Goal: Complete application form

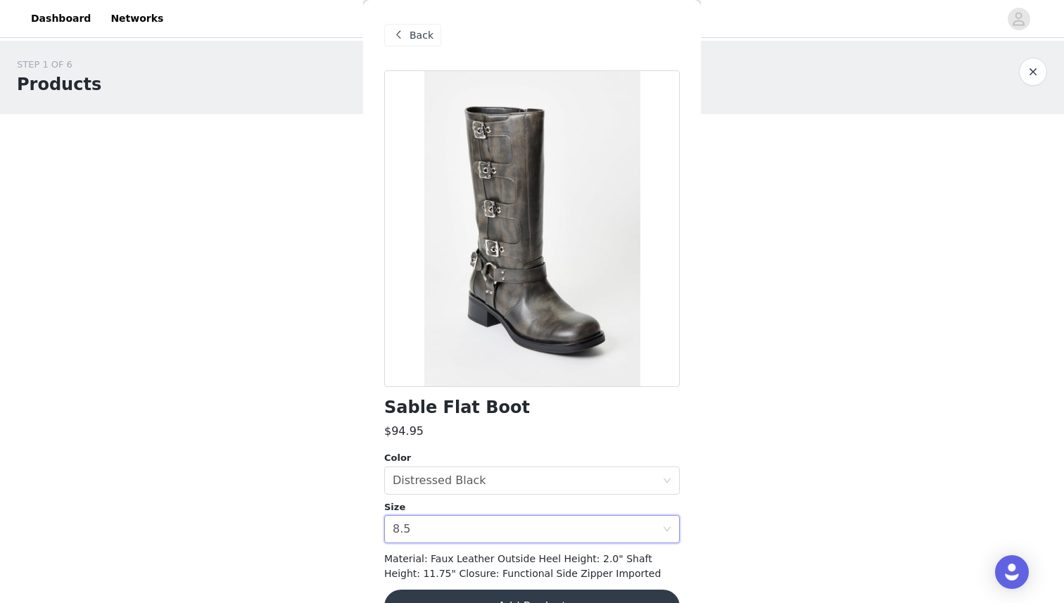
scroll to position [37, 0]
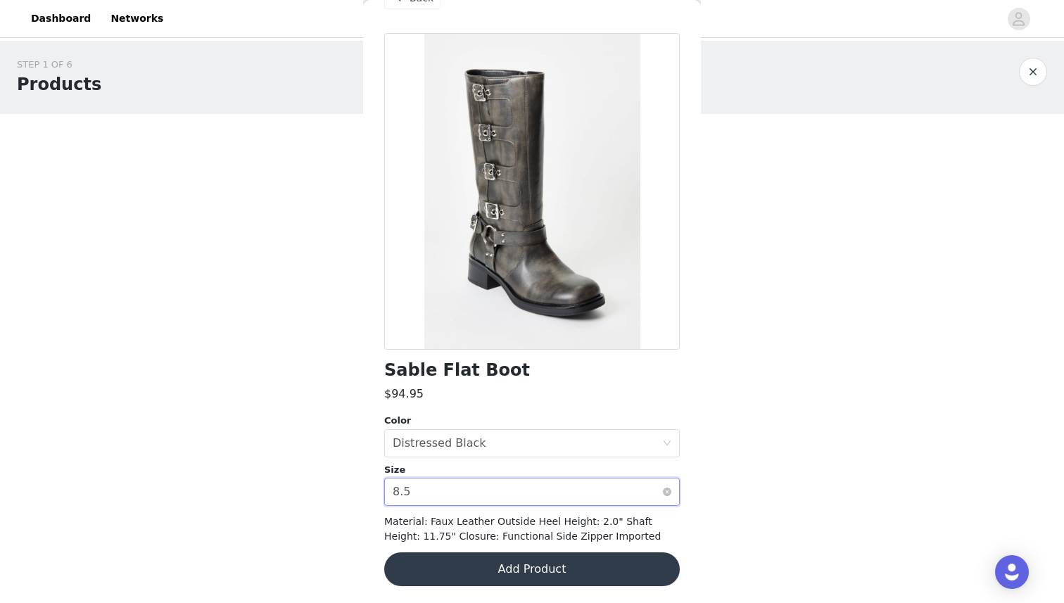
click at [436, 495] on div "Select size 8.5" at bounding box center [528, 492] width 270 height 27
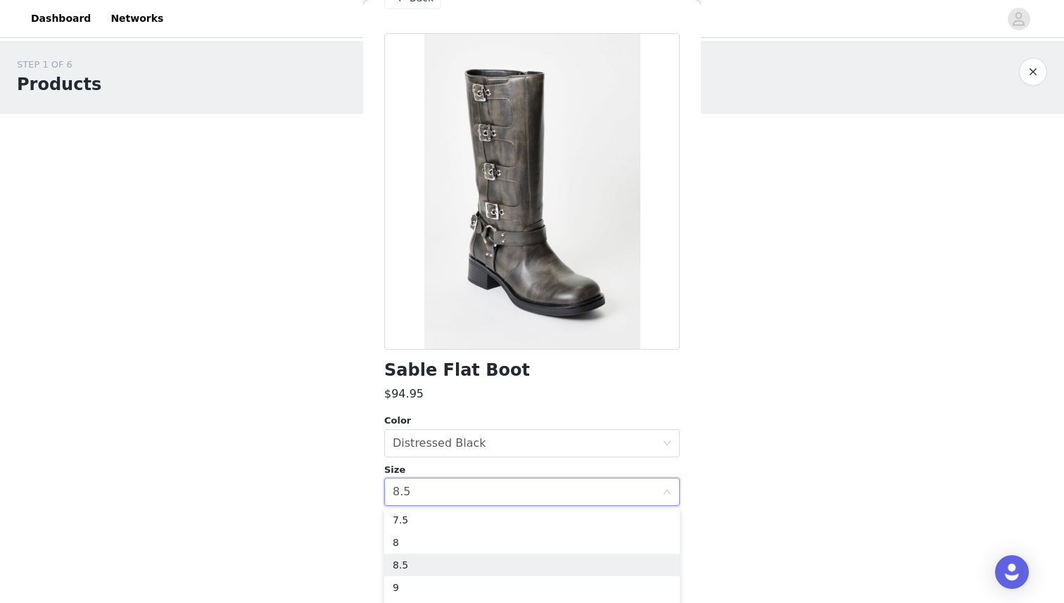
scroll to position [82, 0]
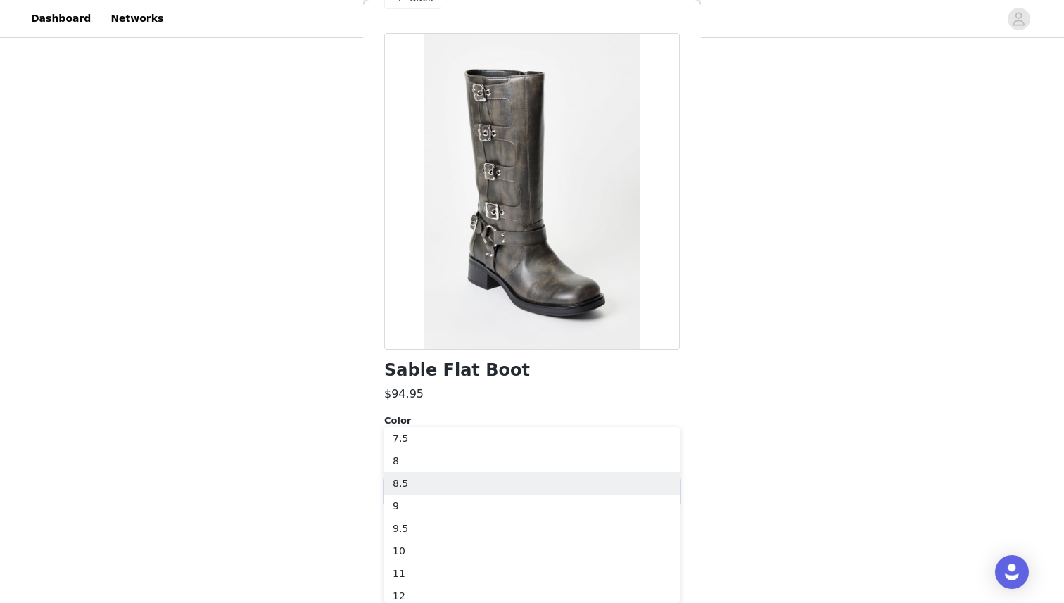
click at [759, 365] on body "Dashboard Networks STEP 1 OF 6 Products You will receive 1 product. 0/1 Selecte…" at bounding box center [532, 219] width 1064 height 603
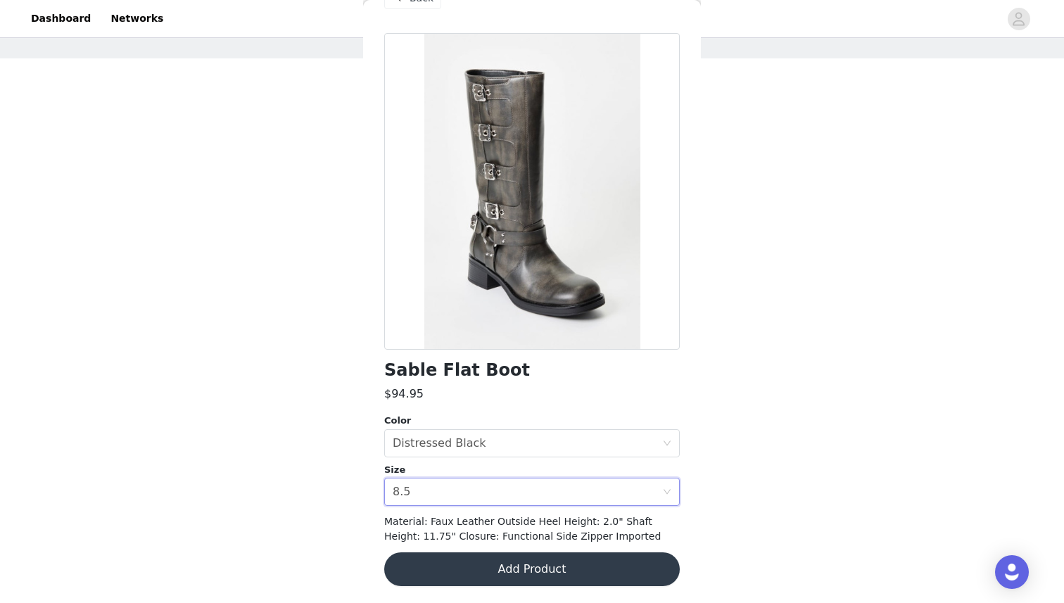
scroll to position [0, 0]
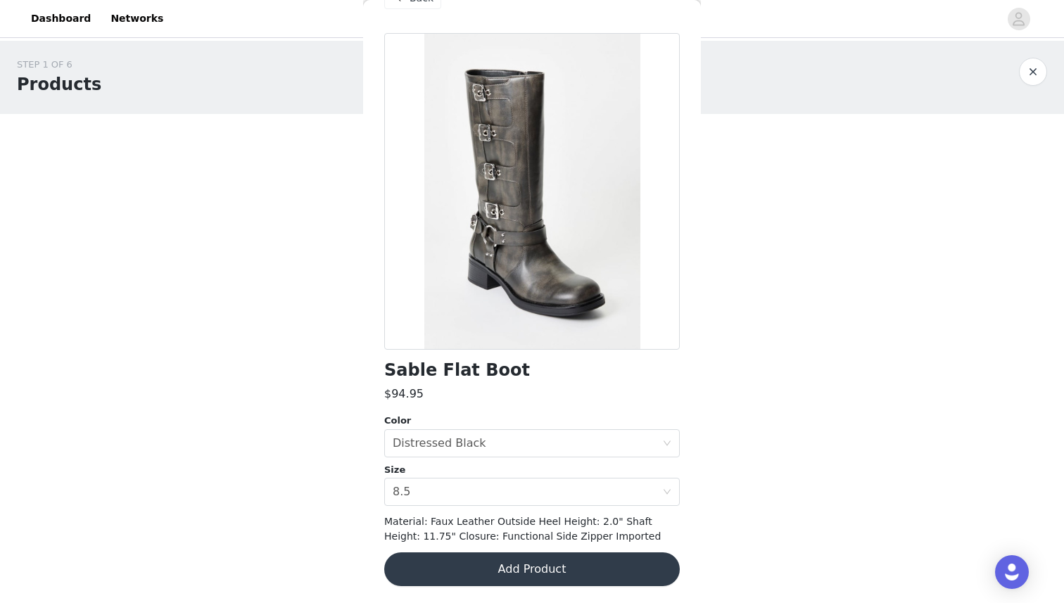
click at [579, 562] on button "Add Product" at bounding box center [532, 569] width 296 height 34
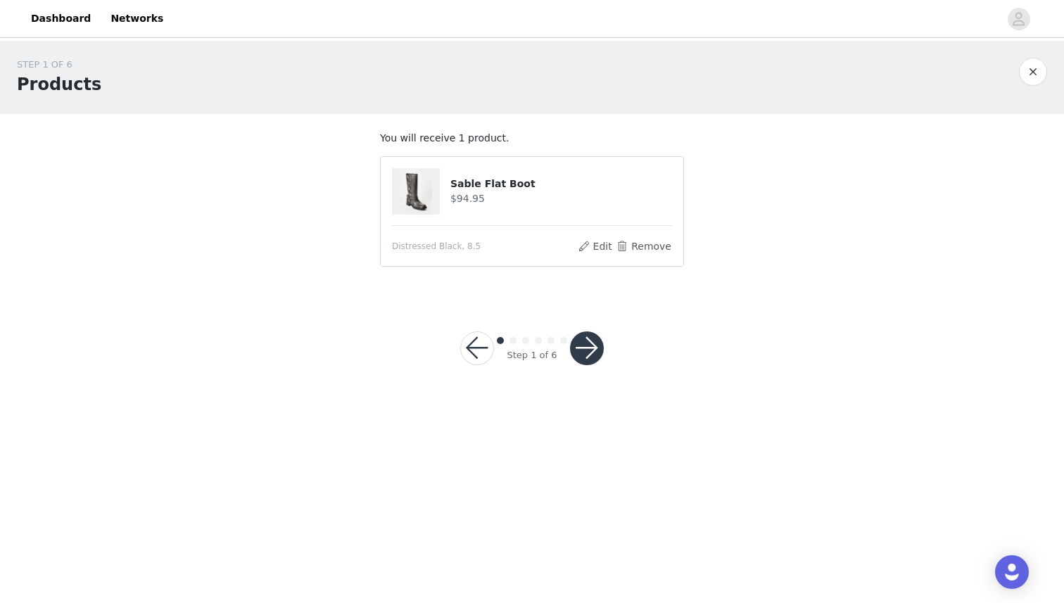
click at [588, 346] on button "button" at bounding box center [587, 348] width 34 height 34
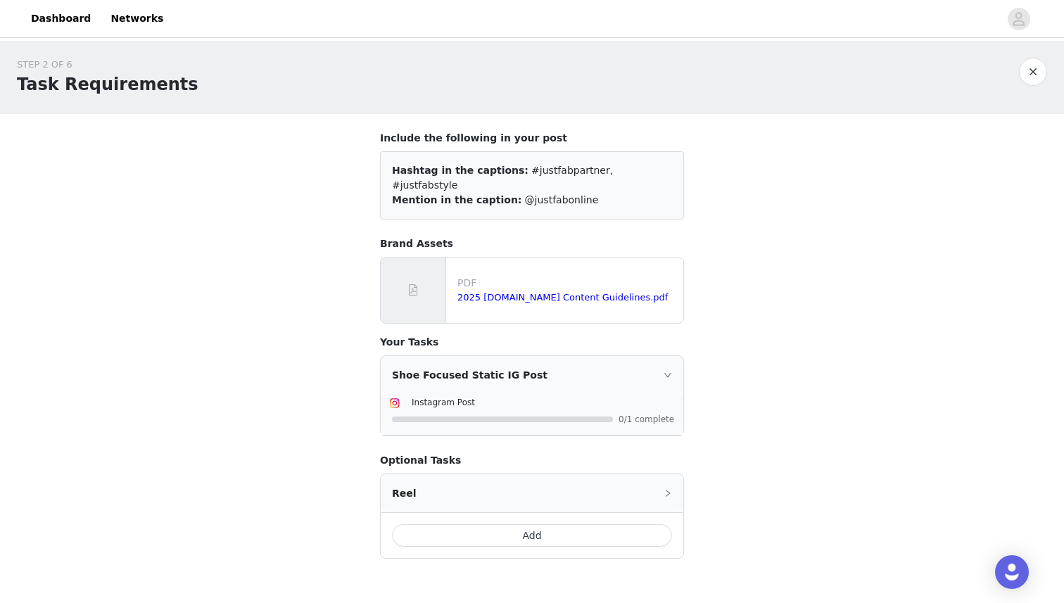
scroll to position [75, 0]
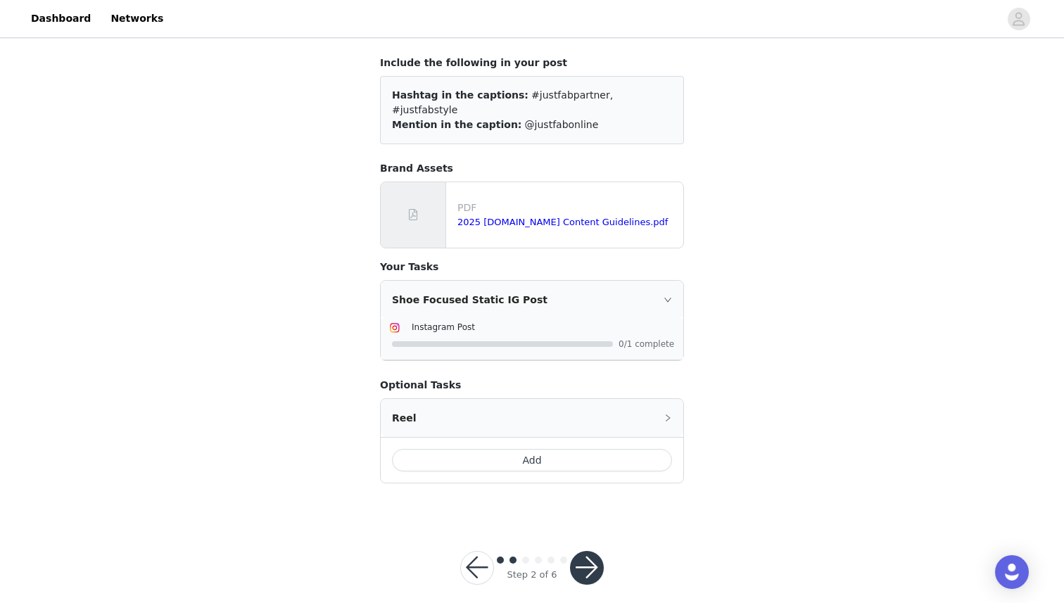
click at [582, 551] on button "button" at bounding box center [587, 568] width 34 height 34
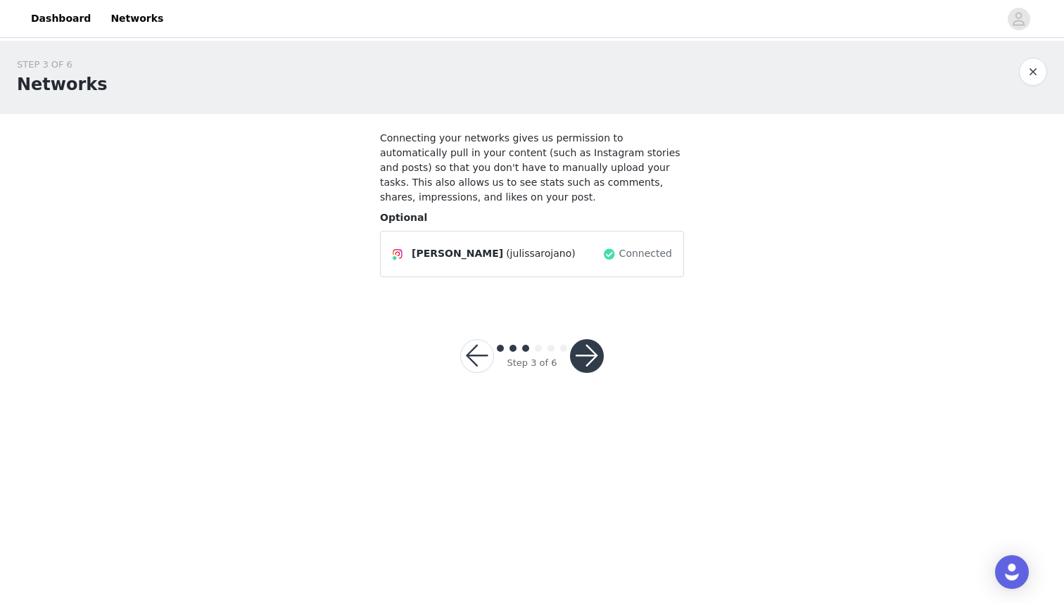
click at [588, 355] on button "button" at bounding box center [587, 356] width 34 height 34
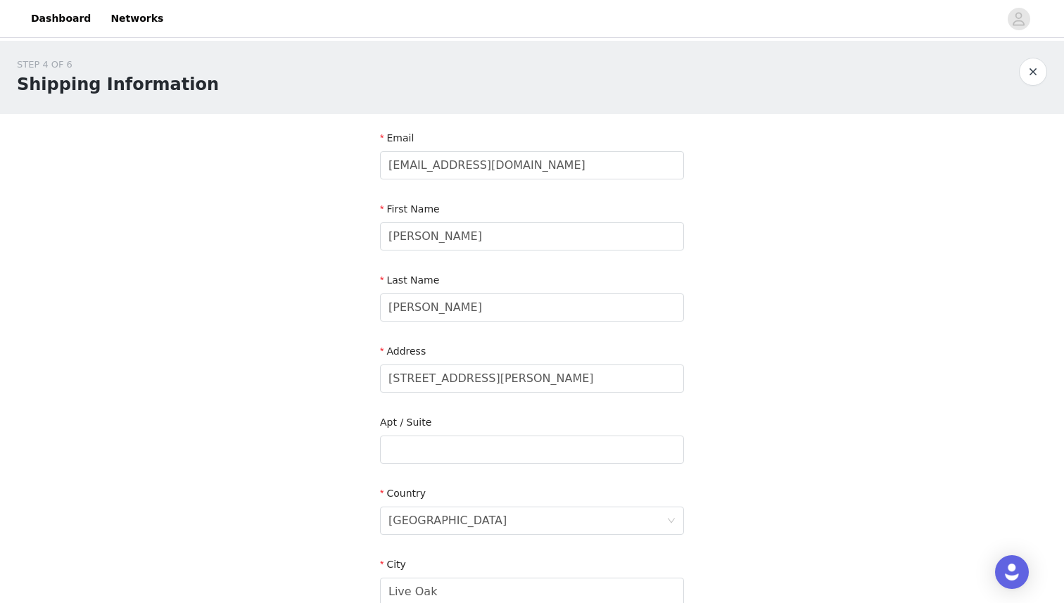
scroll to position [356, 0]
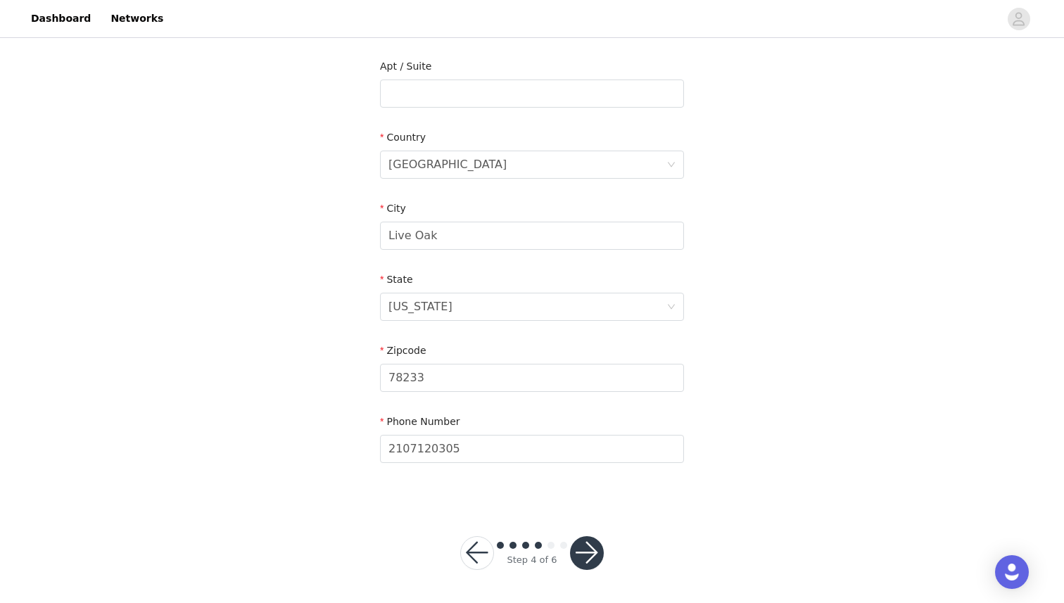
click at [576, 553] on button "button" at bounding box center [587, 553] width 34 height 34
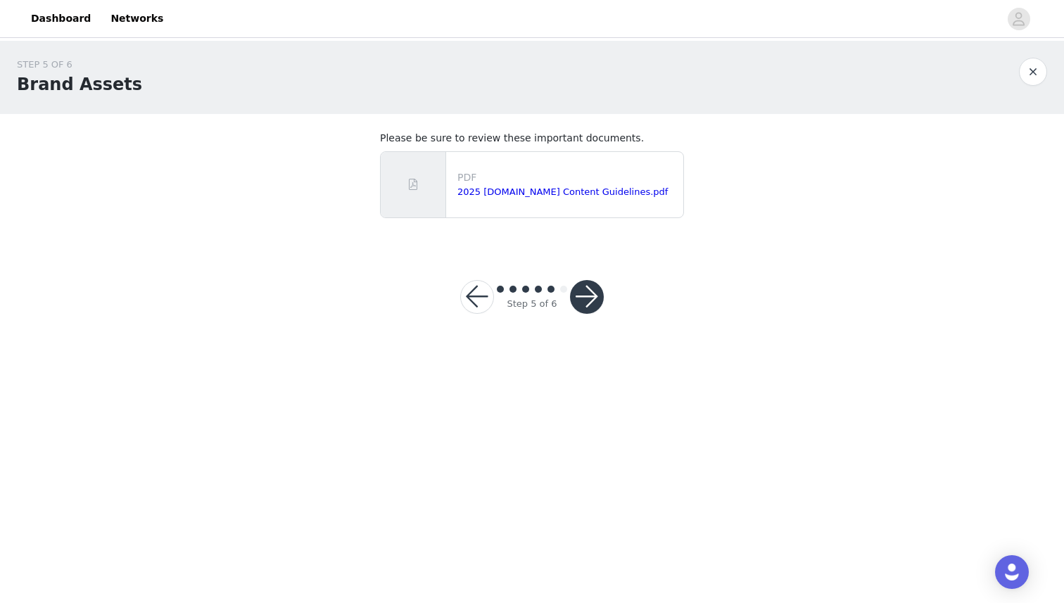
click at [590, 304] on button "button" at bounding box center [587, 297] width 34 height 34
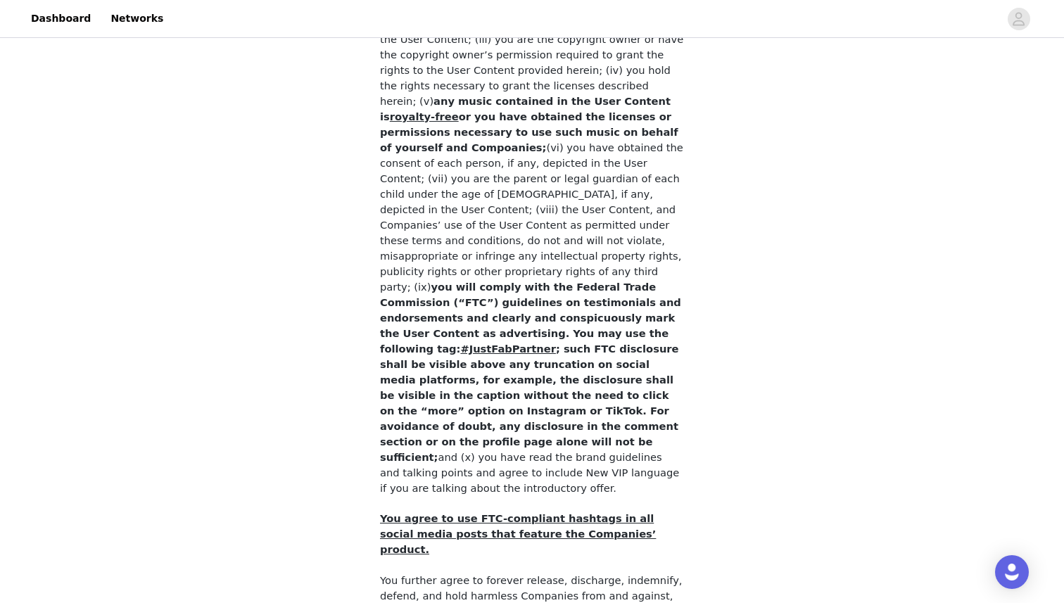
scroll to position [1175, 0]
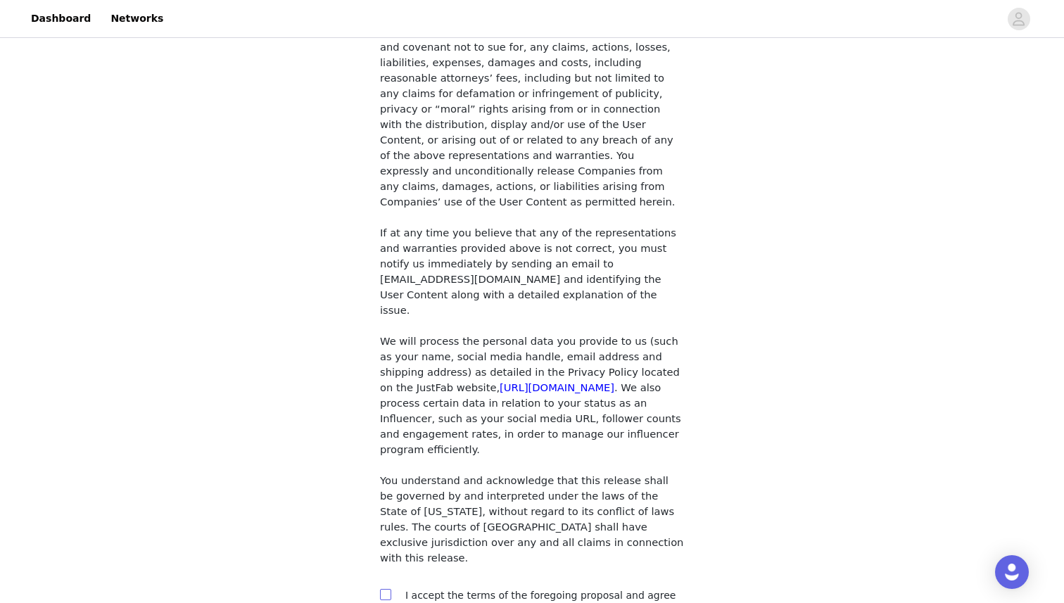
click at [380, 589] on input "checkbox" at bounding box center [385, 594] width 10 height 10
checkbox input "true"
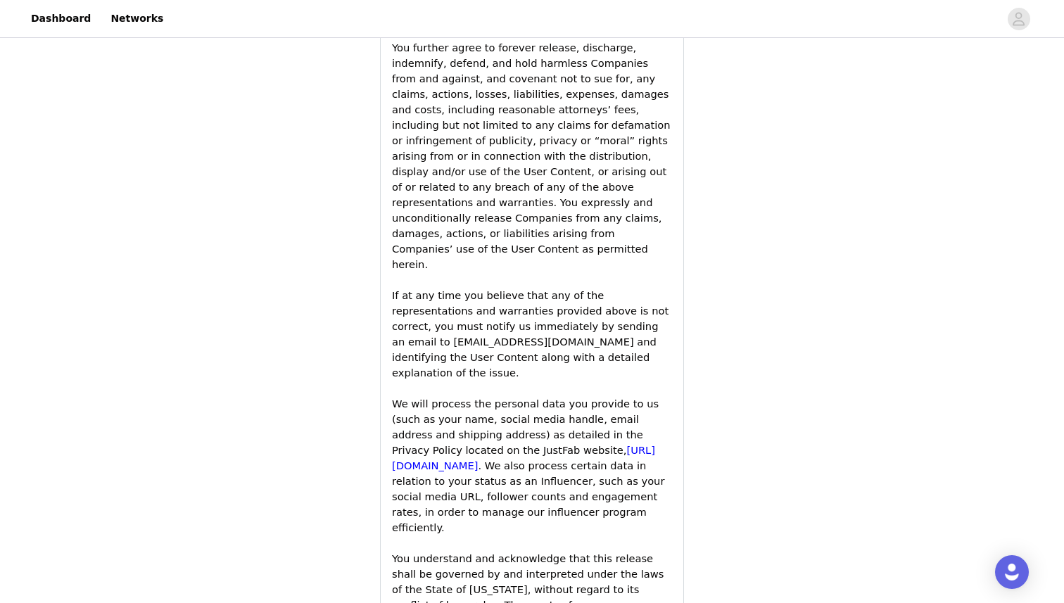
scroll to position [2216, 0]
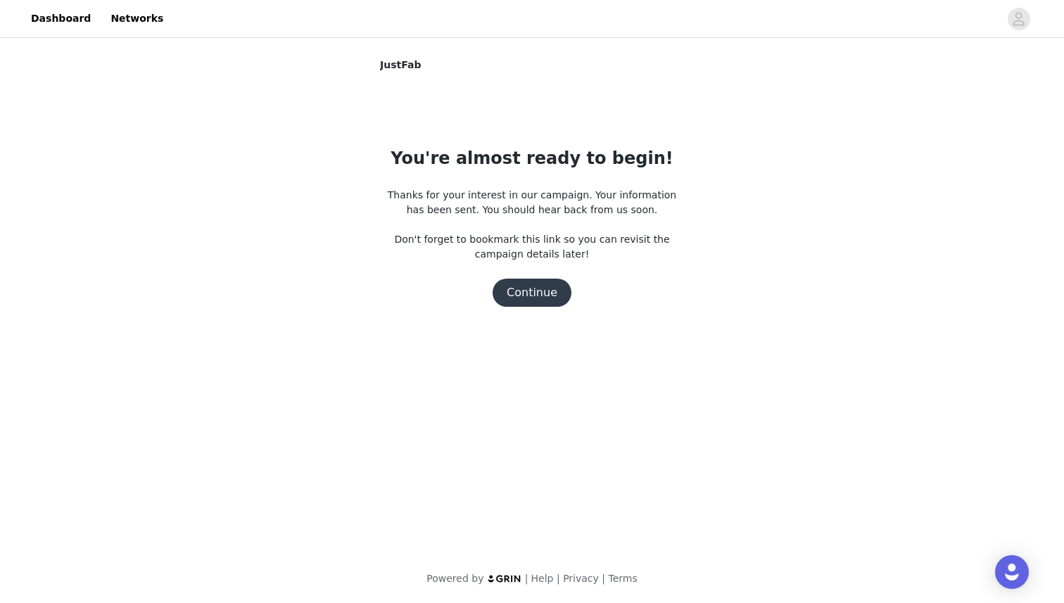
click at [525, 288] on button "Continue" at bounding box center [532, 293] width 79 height 28
